Goal: Information Seeking & Learning: Learn about a topic

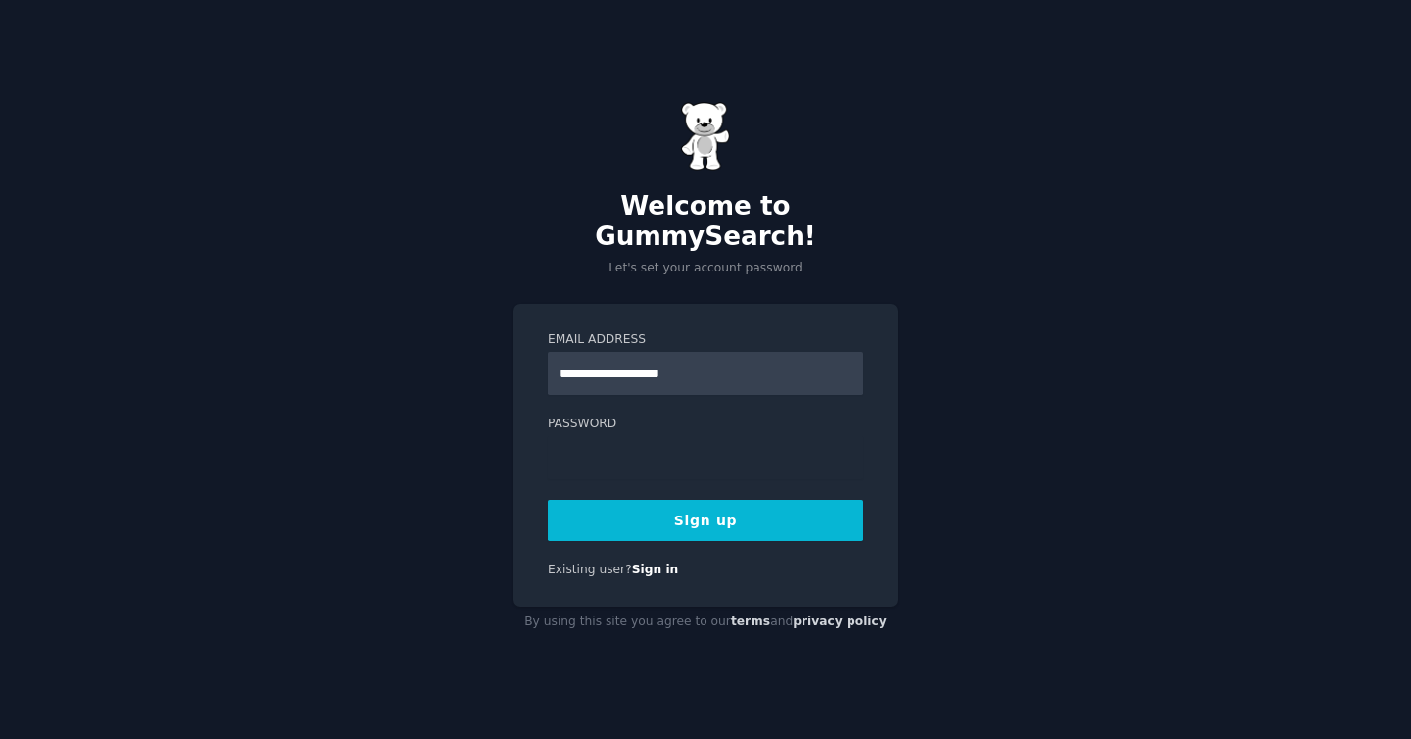
type input "**********"
click at [0, 738] on com-1password-button at bounding box center [0, 739] width 0 height 0
click at [700, 508] on button "Sign up" at bounding box center [706, 520] width 316 height 41
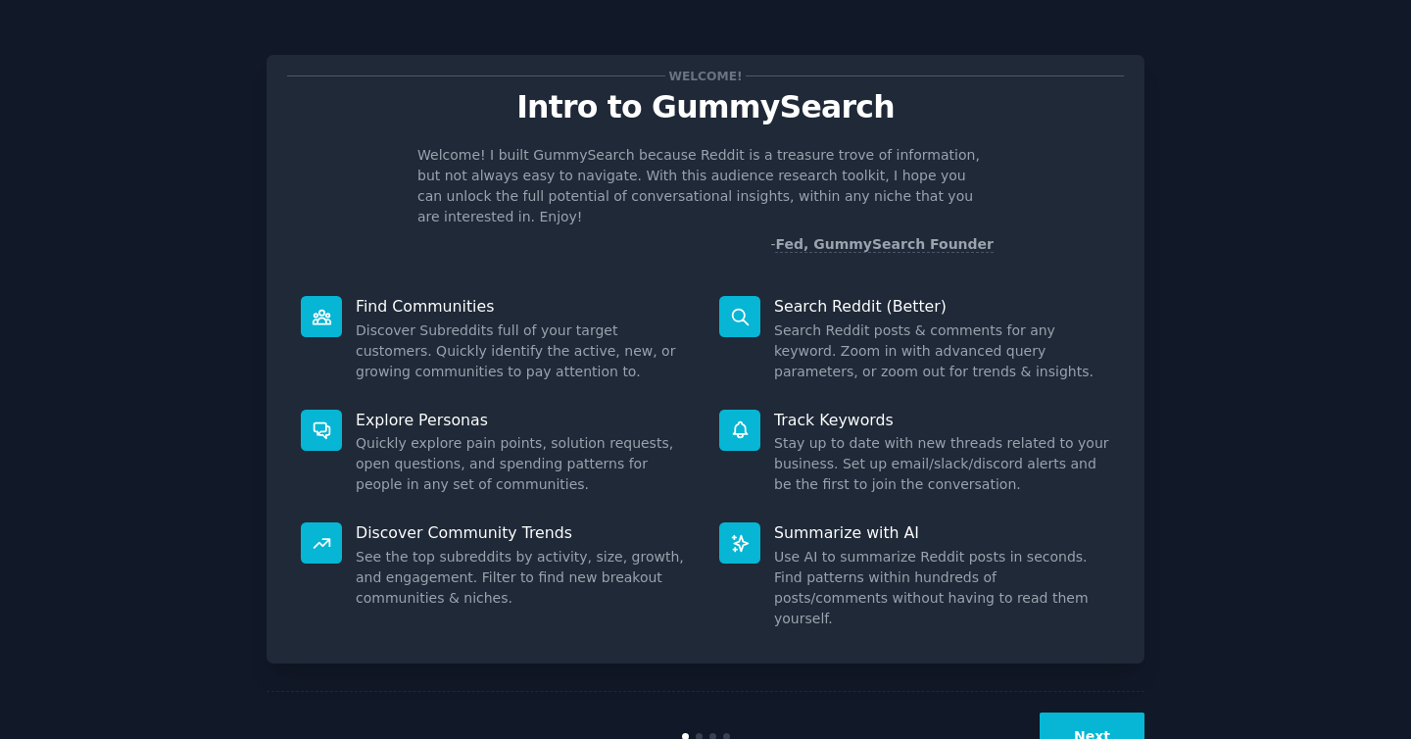
click at [1097, 713] on button "Next" at bounding box center [1092, 737] width 105 height 48
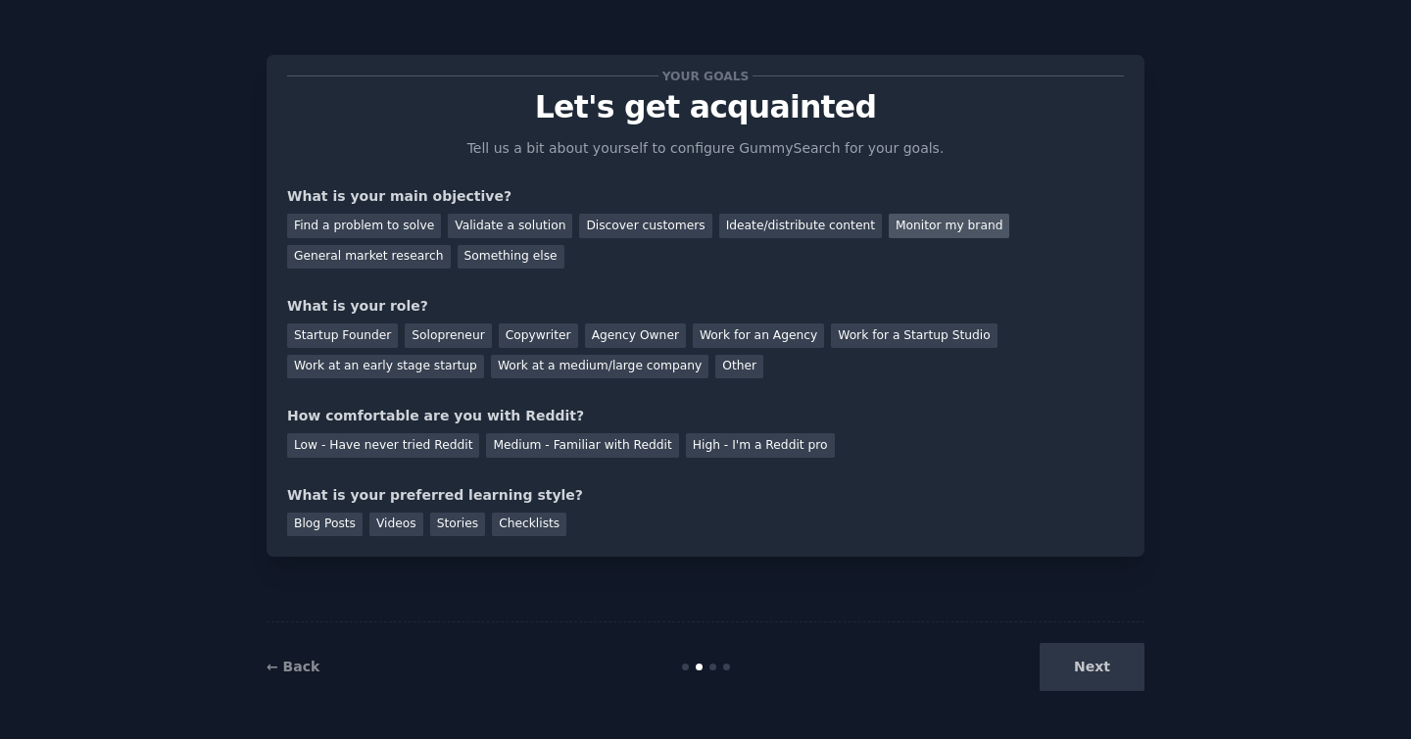
click at [925, 225] on div "Monitor my brand" at bounding box center [949, 226] width 121 height 25
click at [719, 360] on div "Other" at bounding box center [739, 367] width 48 height 25
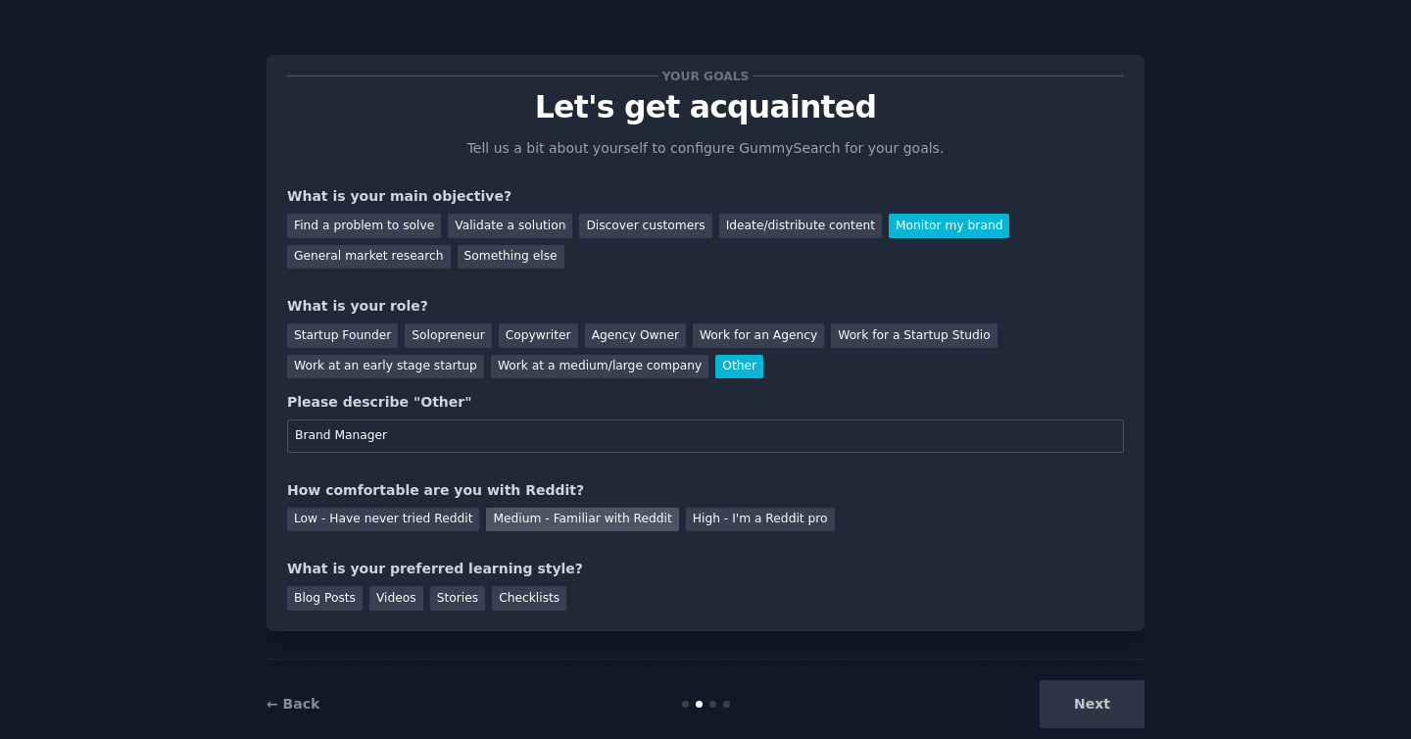
type input "Brand Manager"
click at [495, 519] on div "Medium - Familiar with Reddit" at bounding box center [582, 520] width 192 height 25
click at [310, 602] on div "Blog Posts" at bounding box center [324, 598] width 75 height 25
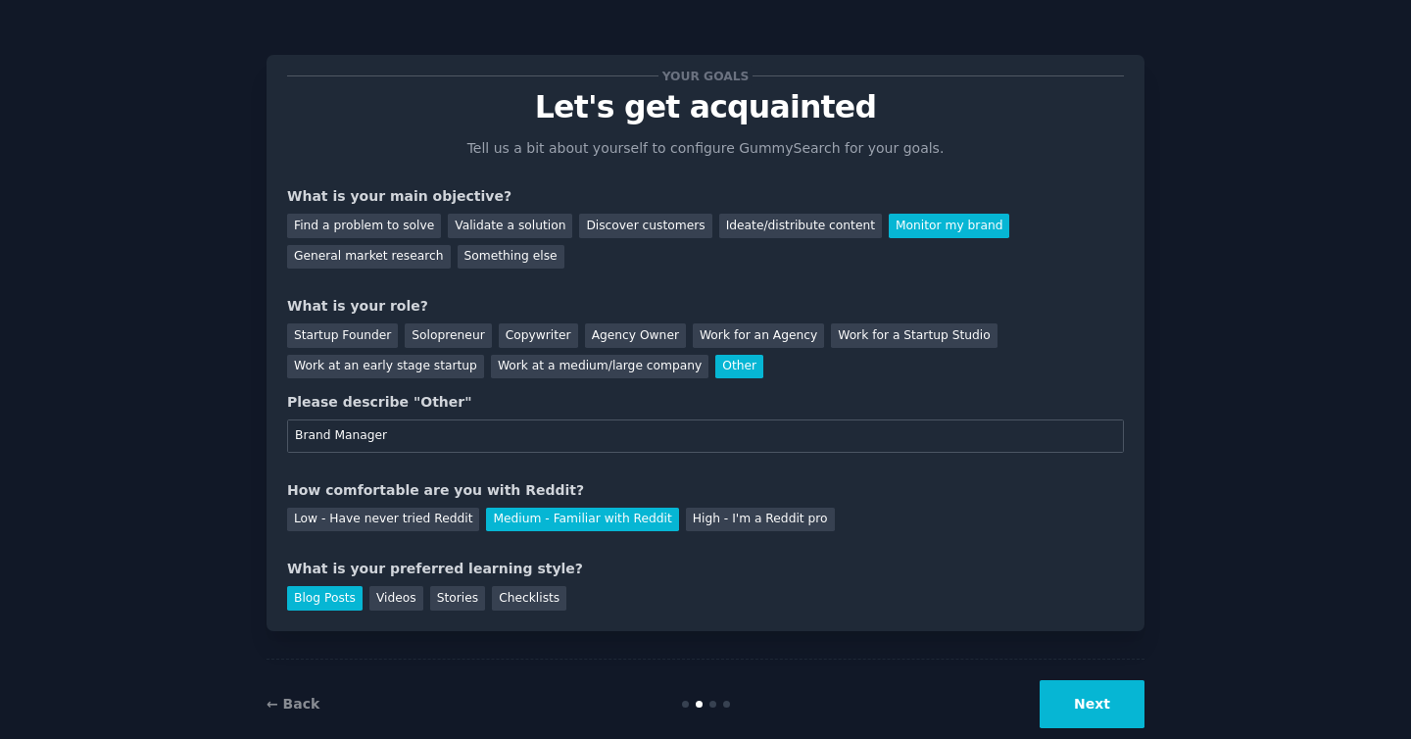
click at [1087, 697] on button "Next" at bounding box center [1092, 704] width 105 height 48
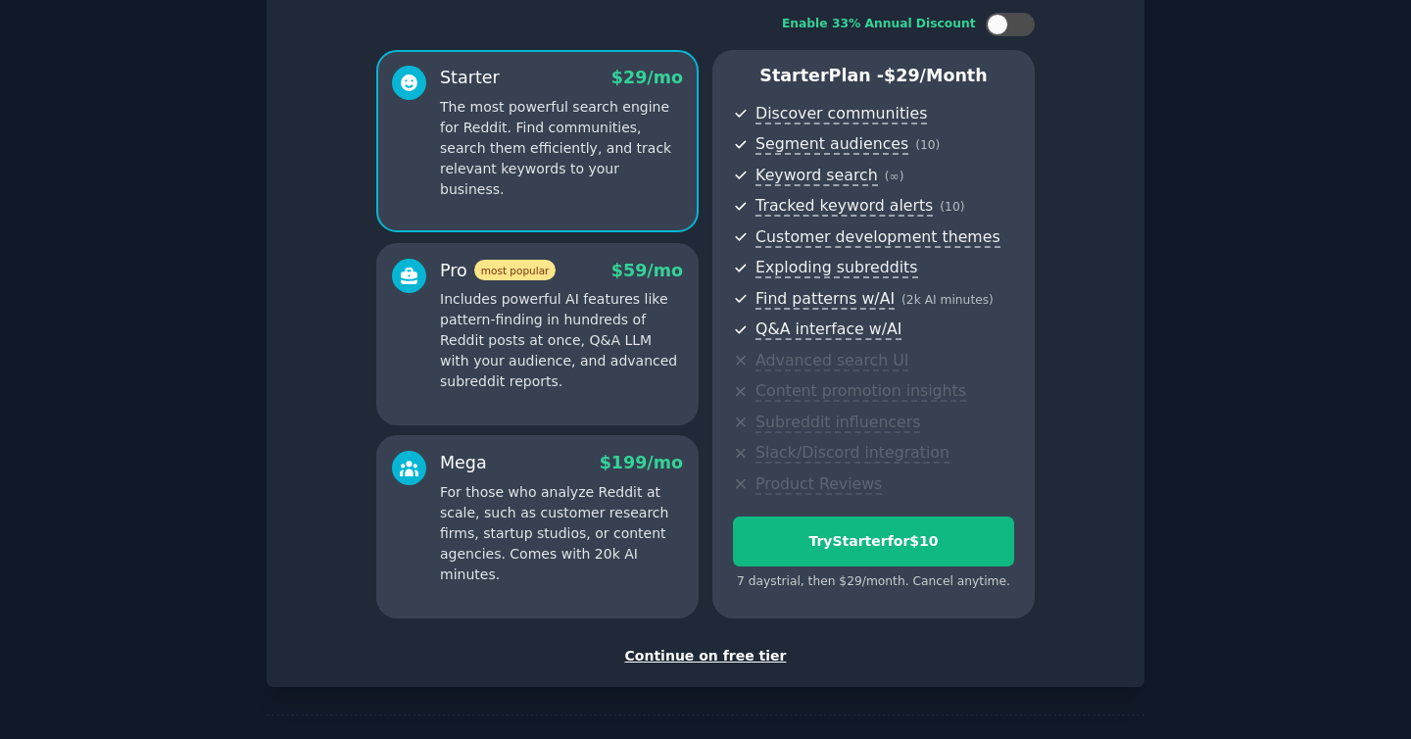
scroll to position [127, 0]
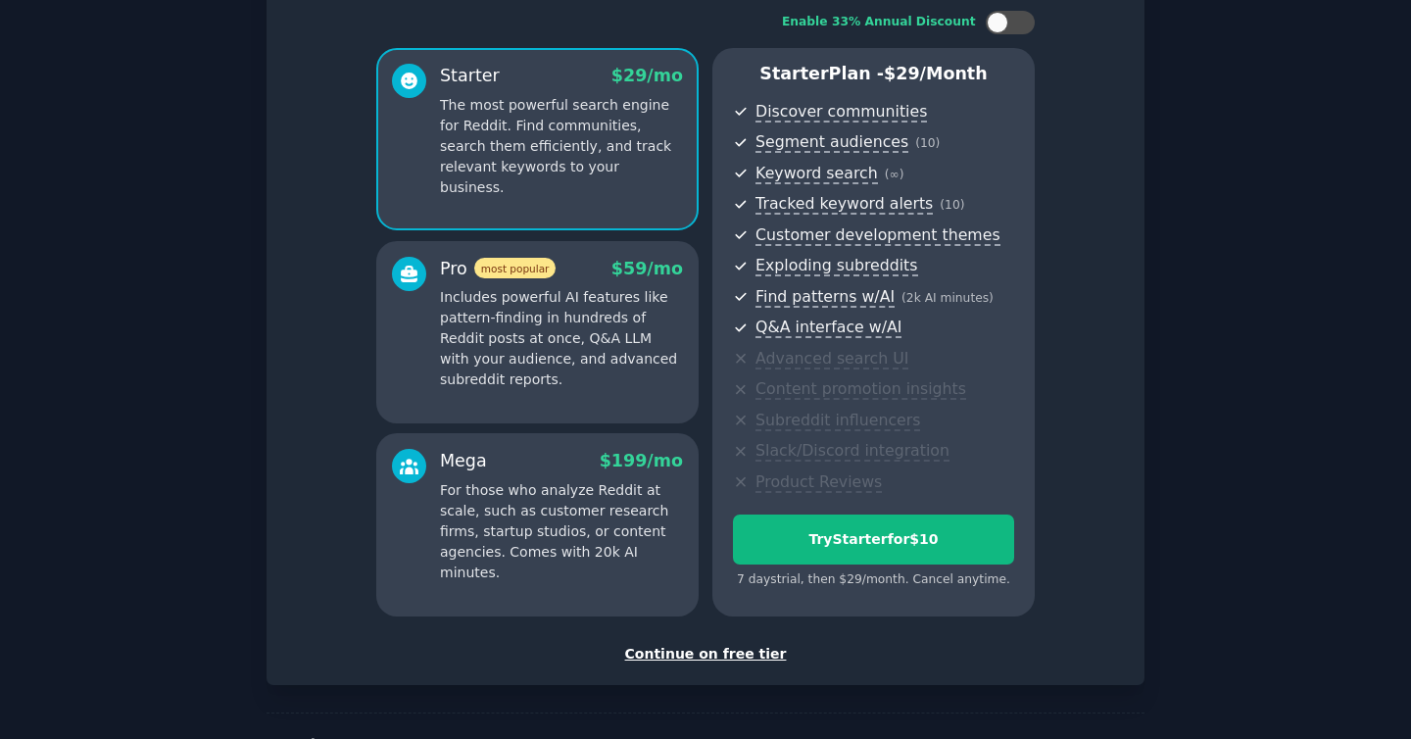
click at [684, 646] on div "Continue on free tier" at bounding box center [705, 654] width 837 height 21
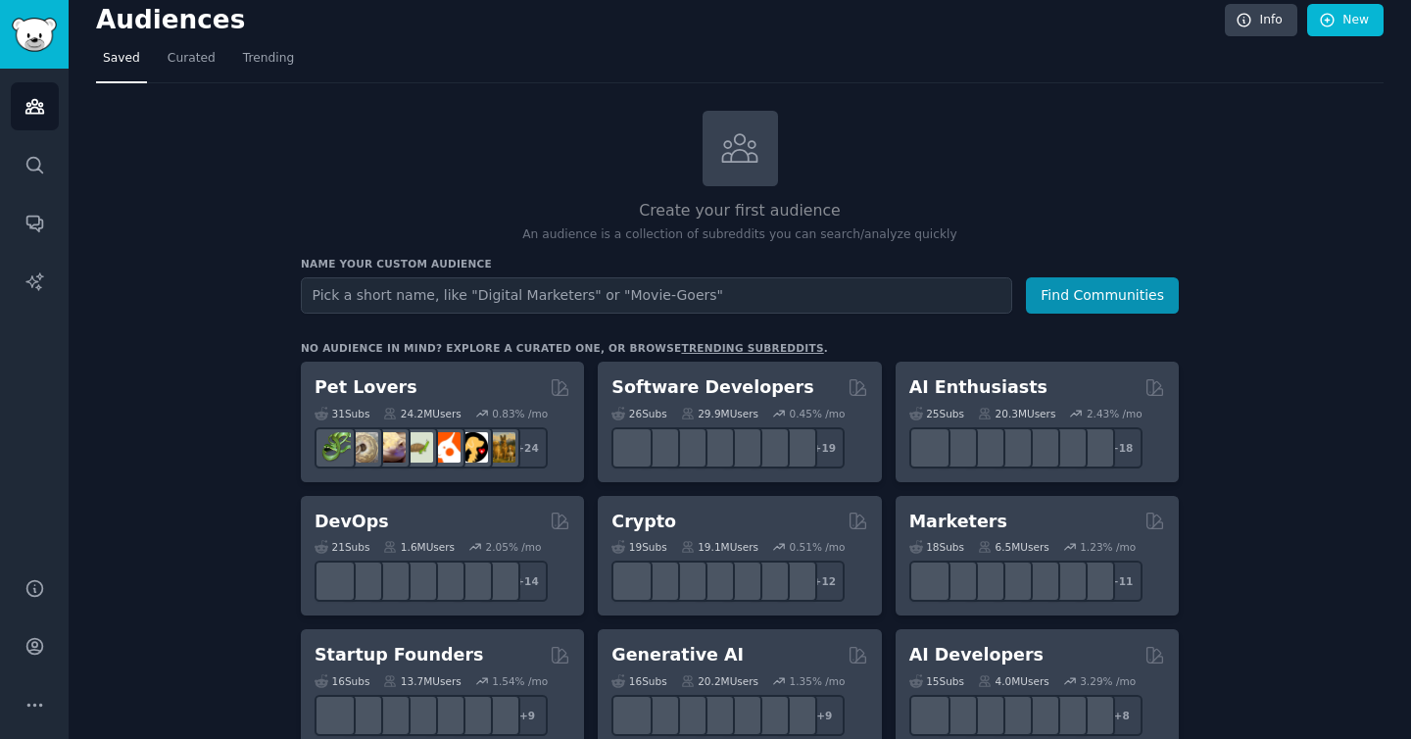
scroll to position [17, 0]
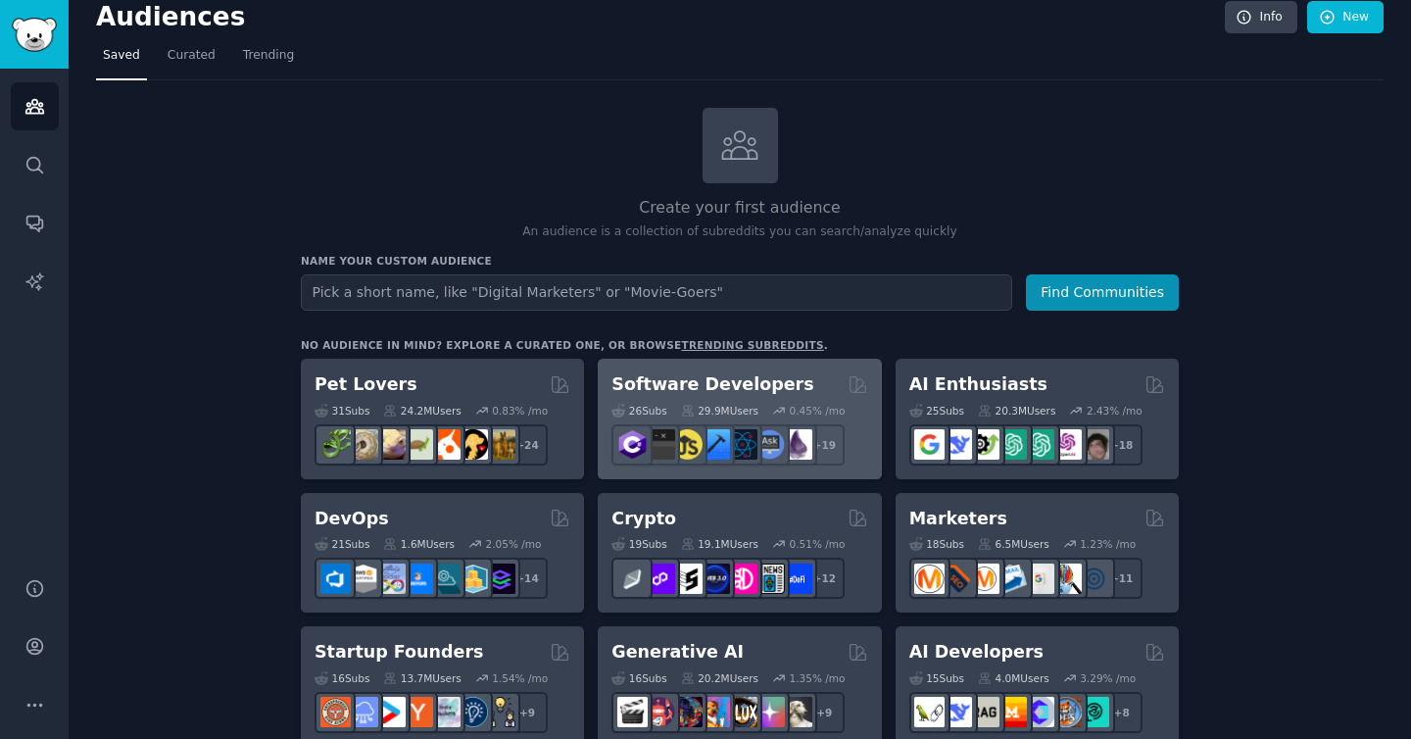
click at [699, 393] on h2 "Software Developers" at bounding box center [713, 384] width 202 height 25
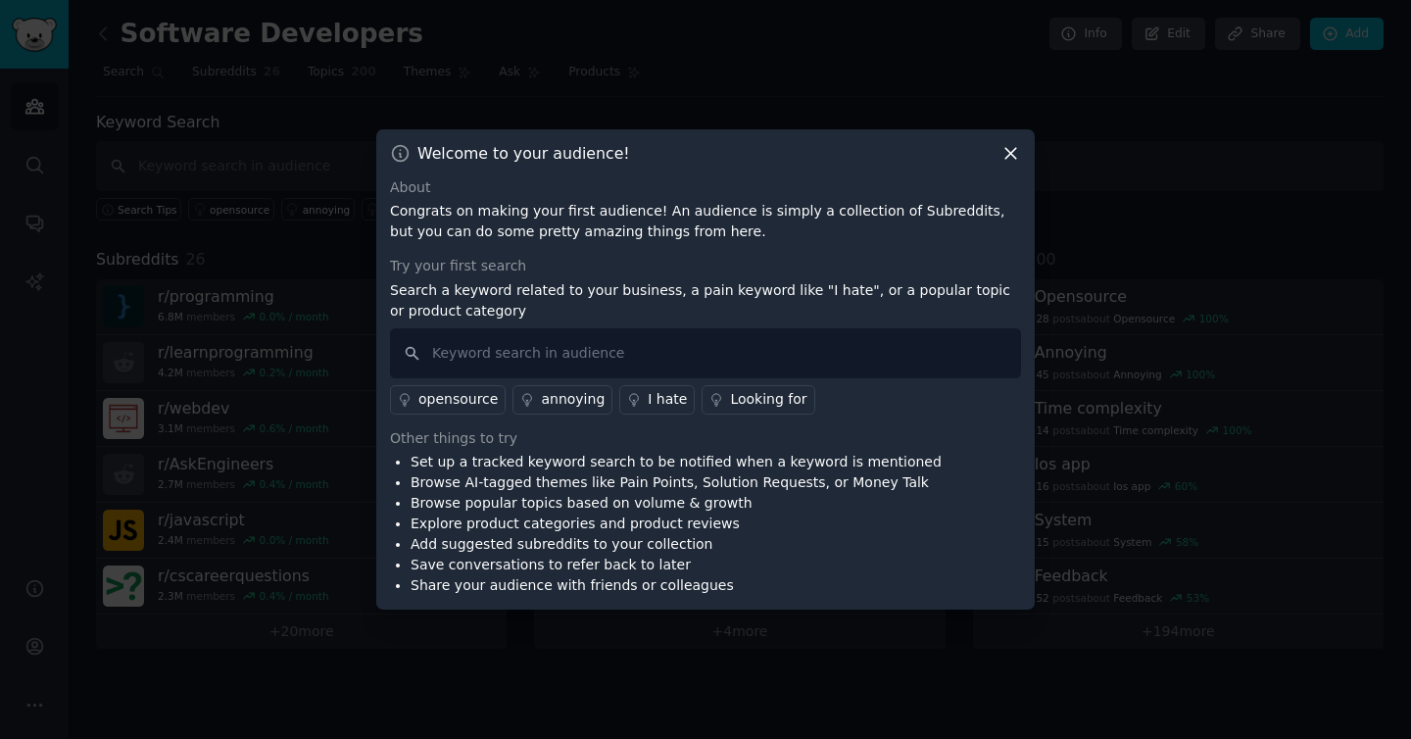
click at [1012, 151] on icon at bounding box center [1011, 153] width 11 height 11
click at [1016, 152] on icon at bounding box center [1011, 153] width 21 height 21
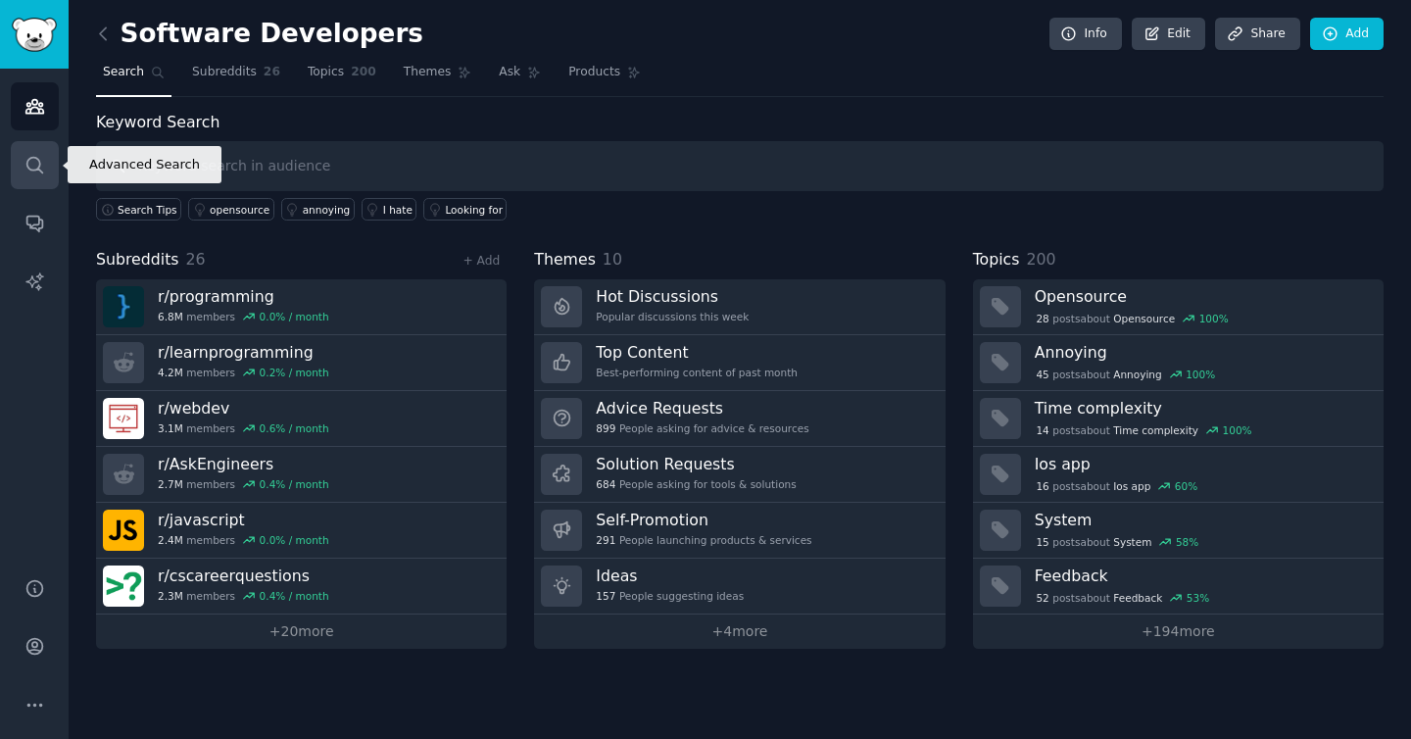
click at [31, 150] on link "Search" at bounding box center [35, 165] width 48 height 48
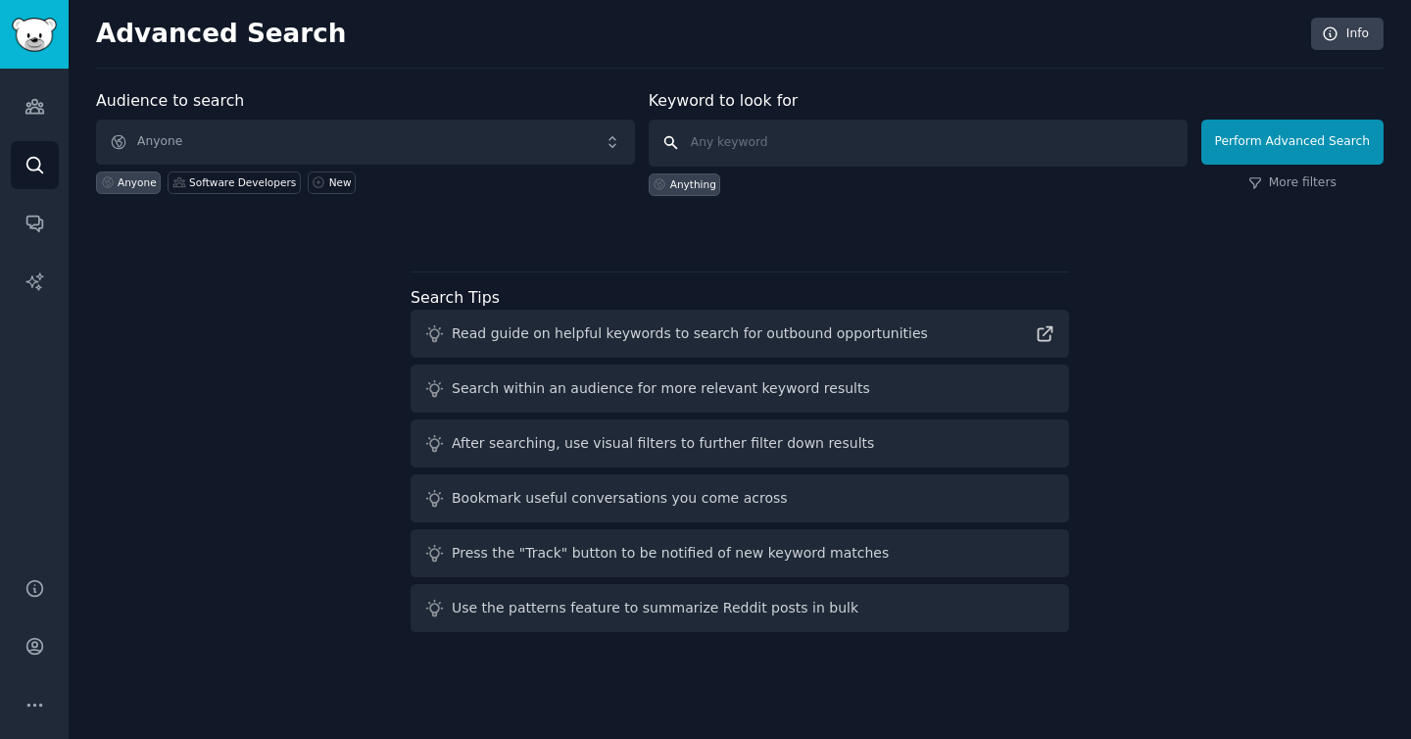
click at [779, 144] on input "text" at bounding box center [918, 143] width 539 height 47
type input "coderslink"
click button "Perform Advanced Search" at bounding box center [1293, 142] width 182 height 45
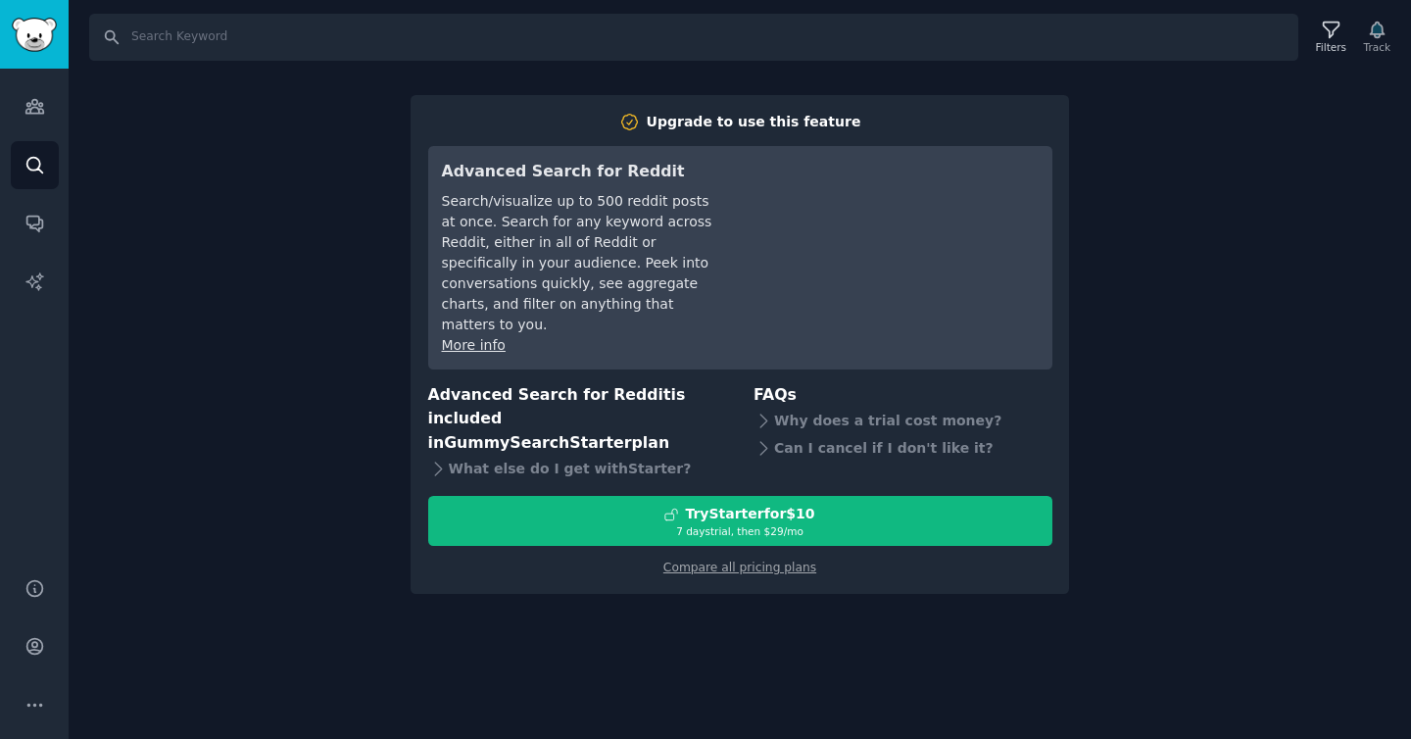
click at [1182, 207] on div "Search Filters Track Upgrade to use this feature Advanced Search for Reddit Sea…" at bounding box center [740, 369] width 1343 height 739
click at [87, 129] on div "Search Filters Track Upgrade to use this feature Advanced Search for Reddit Sea…" at bounding box center [740, 369] width 1343 height 739
click at [15, 129] on link "Audiences" at bounding box center [35, 106] width 48 height 48
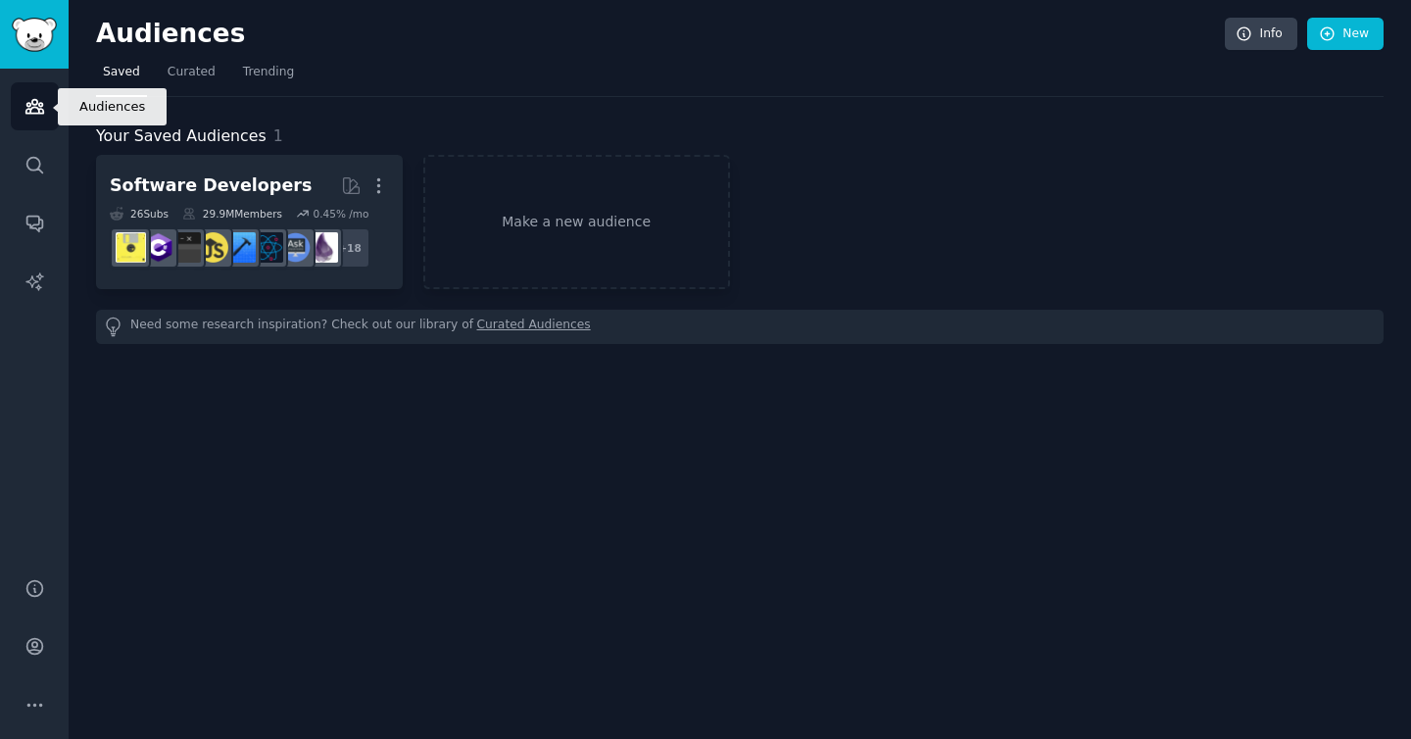
click at [18, 106] on link "Audiences" at bounding box center [35, 106] width 48 height 48
click at [18, 33] on img "Sidebar" at bounding box center [34, 35] width 45 height 34
click at [33, 129] on link "Audiences" at bounding box center [35, 106] width 48 height 48
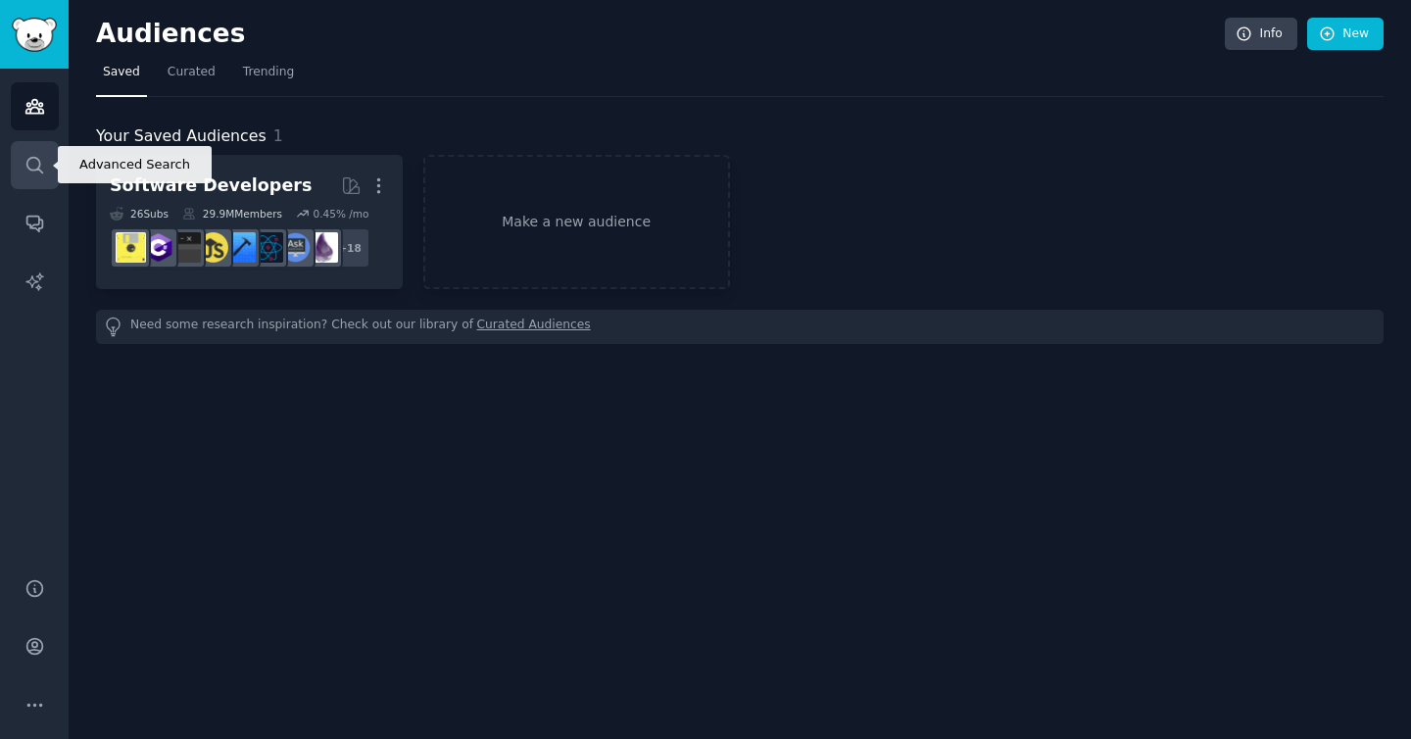
click at [34, 177] on link "Search" at bounding box center [35, 165] width 48 height 48
